Goal: Information Seeking & Learning: Learn about a topic

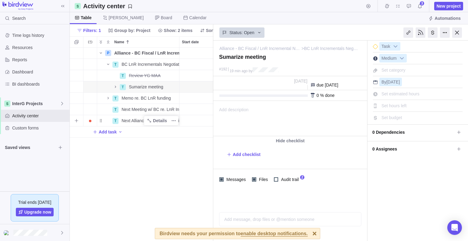
scroll to position [189, 139]
click at [132, 99] on span "Memo re. BC LnR funding" at bounding box center [146, 98] width 49 height 6
click at [109, 98] on div "P Alliance - BC Fiscal / LnR Incremental Negotiation Details Open 34 T BC LnR I…" at bounding box center [142, 145] width 144 height 194
click at [130, 149] on div "P Alliance - BC Fiscal / LnR Incremental Negotiation Details Open 34 T BC LnR I…" at bounding box center [142, 145] width 144 height 194
click at [107, 99] on icon "Name" at bounding box center [108, 98] width 5 height 5
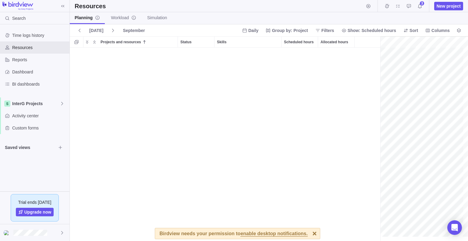
scroll to position [1676, 430]
